Goal: Find specific fact: Find specific fact

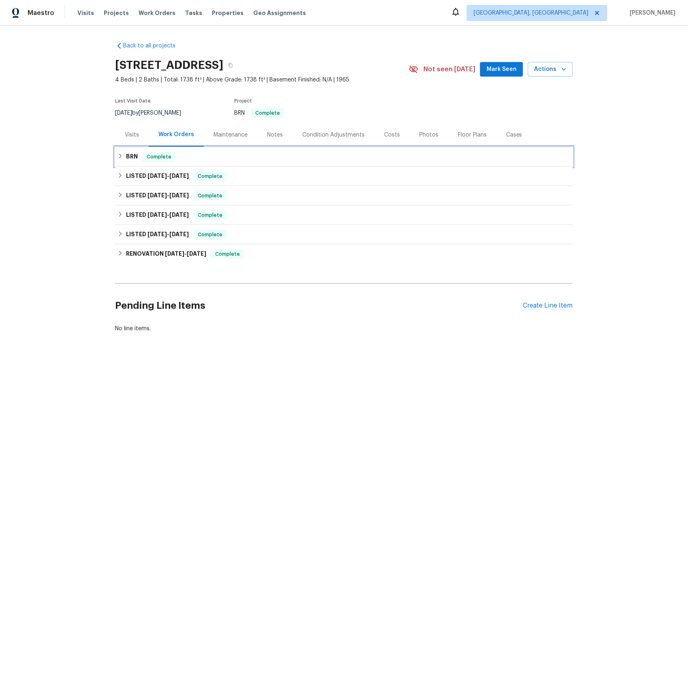
click at [131, 156] on h6 "BRN" at bounding box center [132, 157] width 12 height 10
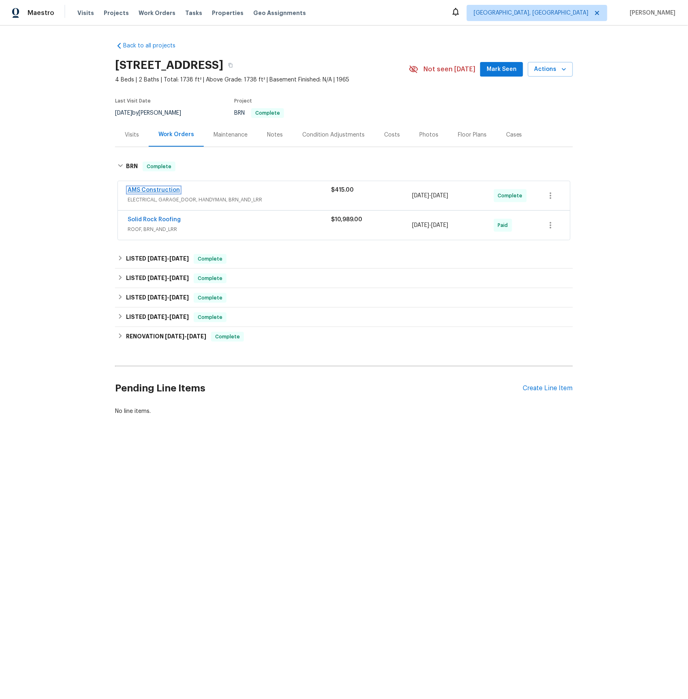
click at [165, 191] on link "AMS Construction" at bounding box center [154, 190] width 52 height 6
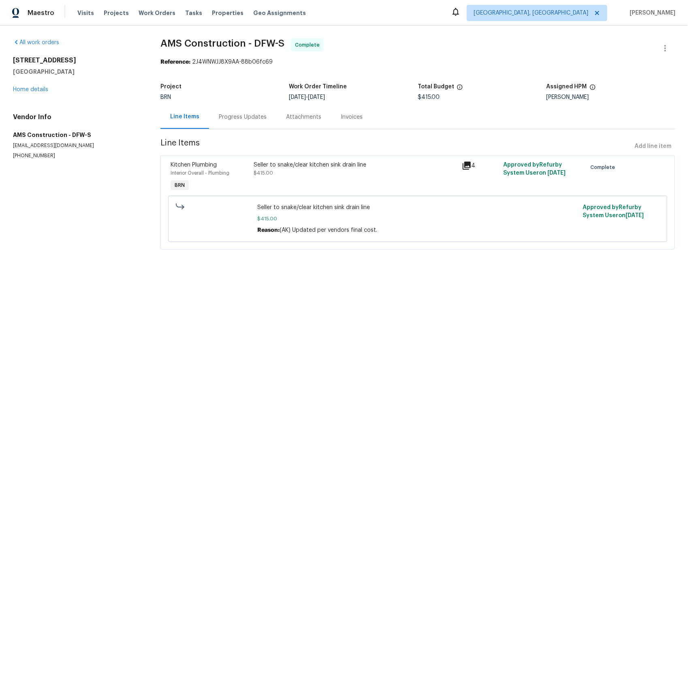
click at [348, 117] on div "Invoices" at bounding box center [352, 117] width 22 height 8
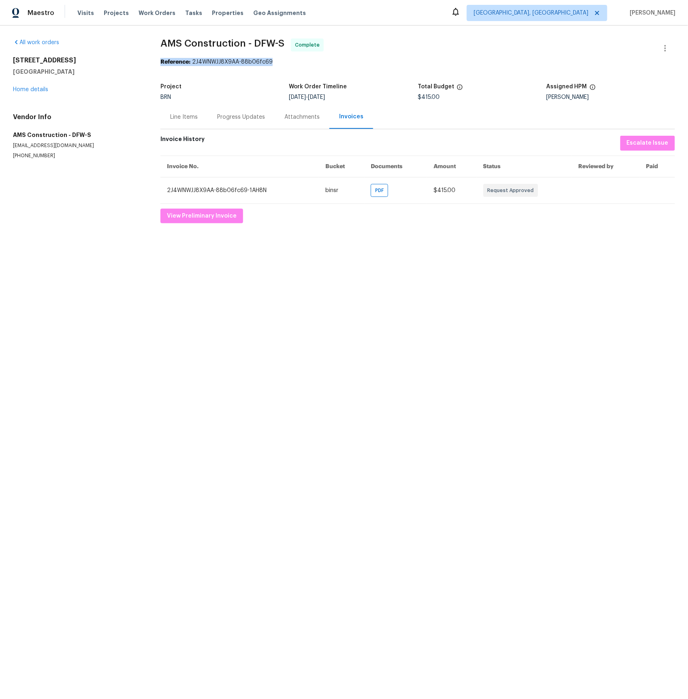
drag, startPoint x: 160, startPoint y: 62, endPoint x: 271, endPoint y: 59, distance: 110.6
click at [271, 59] on div "Reference: 2J4WNWJJ8X9AA-88b06fc69" at bounding box center [417, 62] width 514 height 8
copy div "Reference: 2J4WNWJJ8X9AA-88b06fc69"
